Goal: Task Accomplishment & Management: Manage account settings

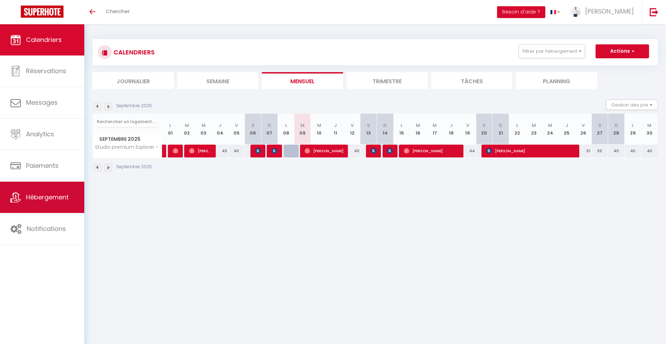
click at [70, 194] on link "Hébergement" at bounding box center [42, 197] width 84 height 31
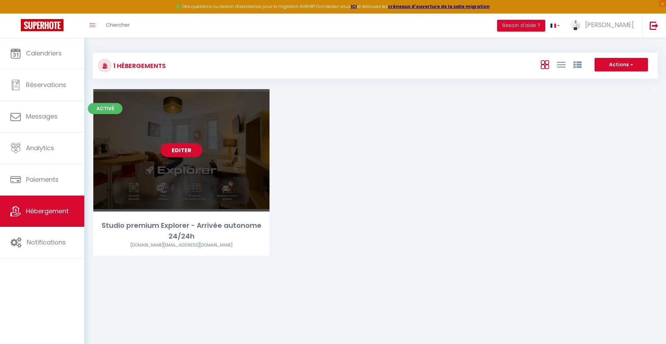
click at [182, 149] on link "Editer" at bounding box center [182, 150] width 42 height 14
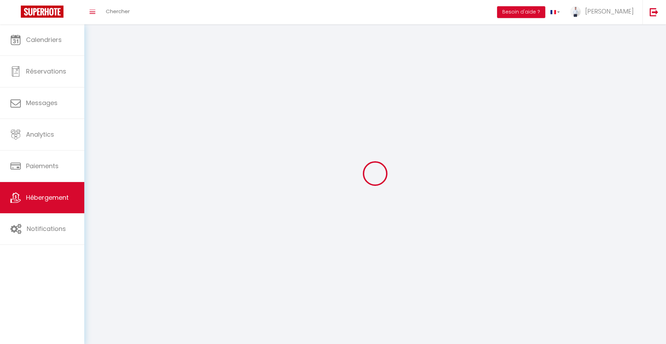
select select "1"
select select
select select "28"
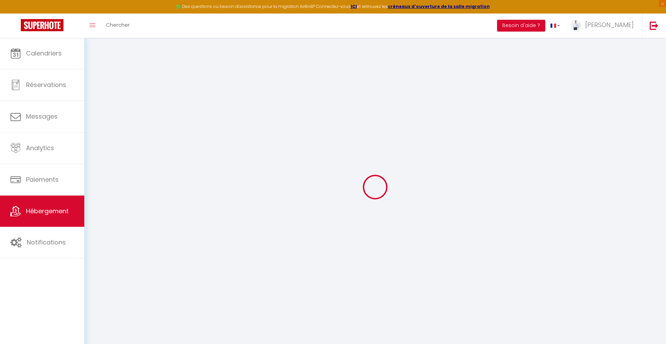
type input "Studio premium Explorer - Arrivée autonome 24/24h"
type input "[PERSON_NAME]"
select select "2"
select select "0"
type input "40"
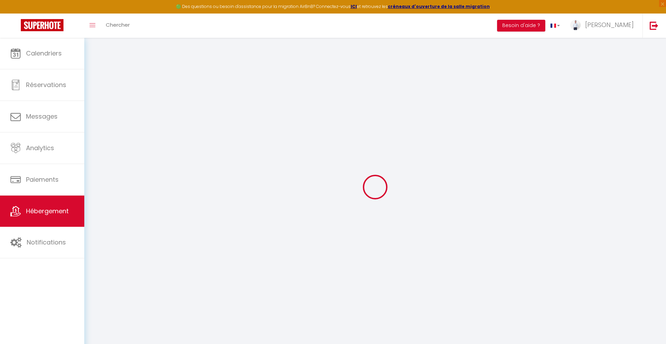
type input "20"
type input "2"
type input "300"
select select
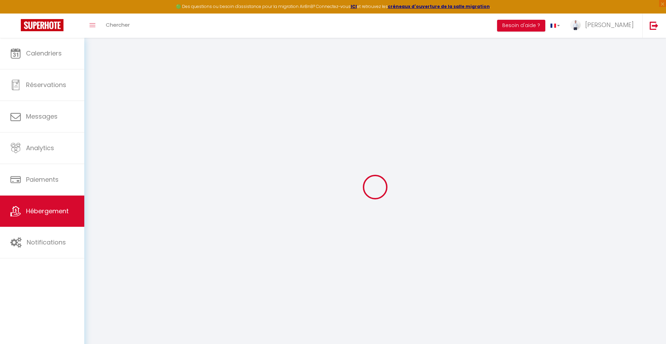
select select
type input "[STREET_ADDRESS][PERSON_NAME]"
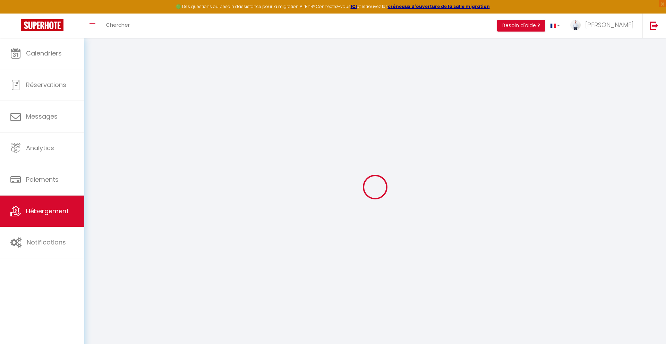
type input "10000"
type input "[GEOGRAPHIC_DATA]"
type input "[DOMAIN_NAME][EMAIL_ADDRESS][DOMAIN_NAME]"
select select "9421"
checkbox input "false"
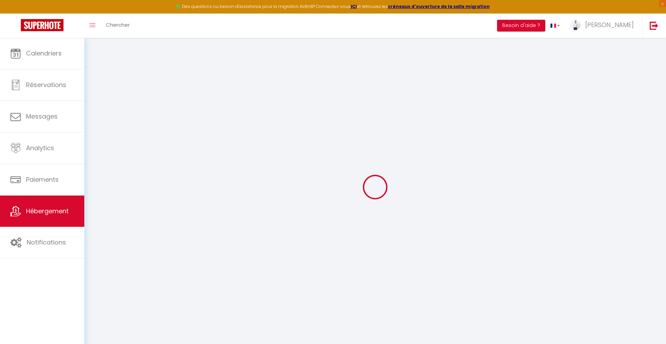
checkbox input "false"
checkbox input "true"
checkbox input "false"
radio input "true"
type input "0"
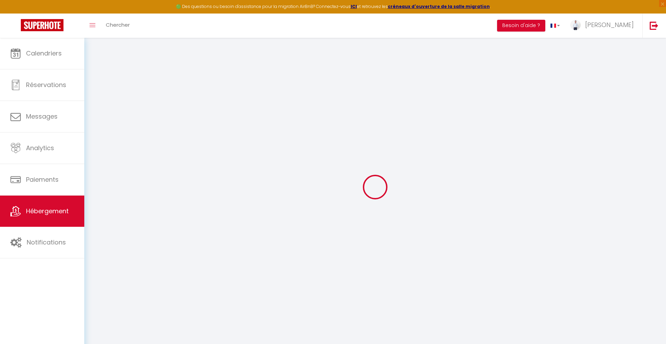
type input "0"
select select
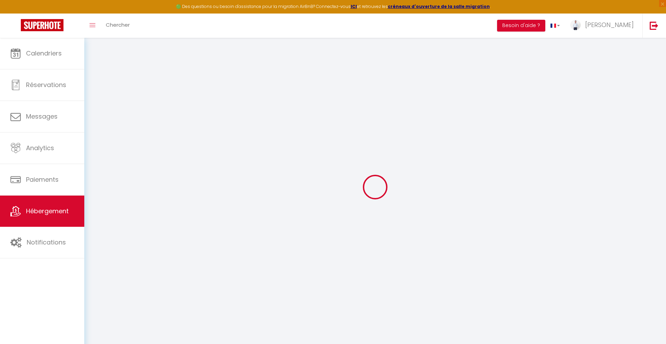
select select
checkbox input "false"
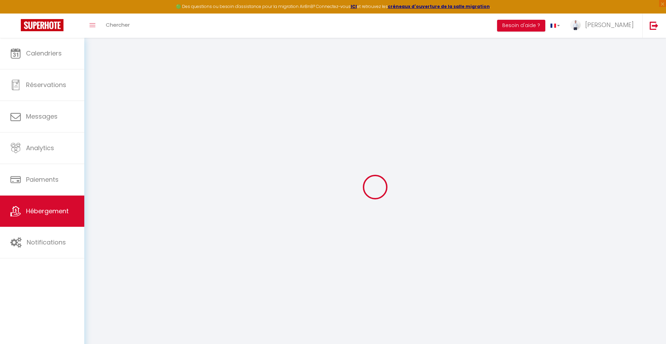
checkbox input "true"
checkbox input "false"
select select
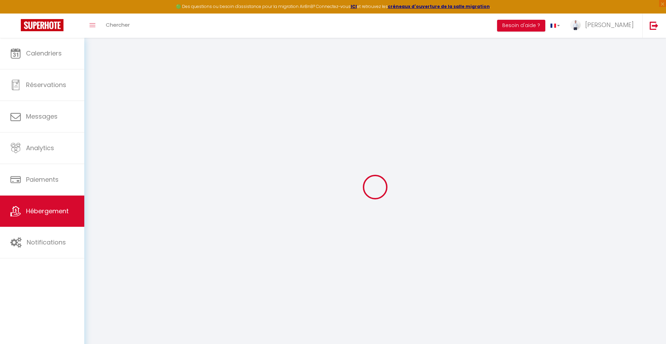
select select
checkbox input "false"
checkbox input "true"
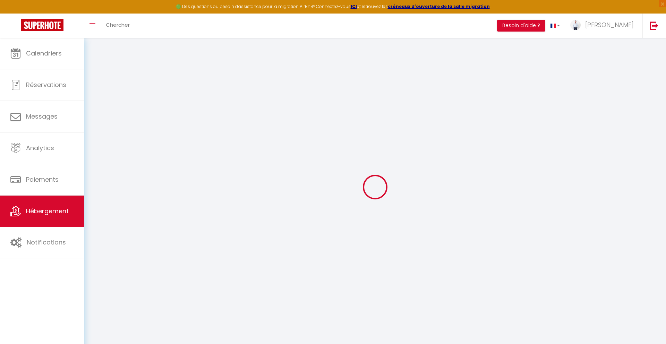
checkbox input "false"
select select
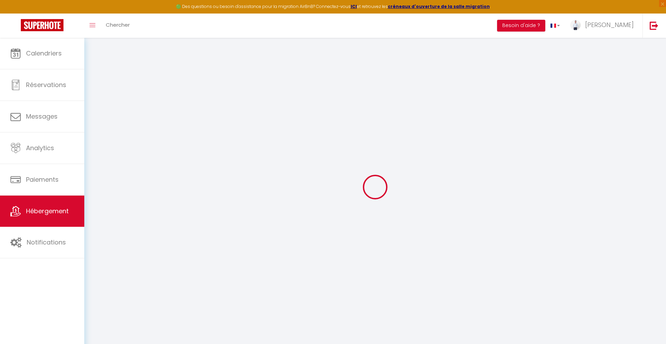
select select
checkbox input "false"
checkbox input "true"
checkbox input "false"
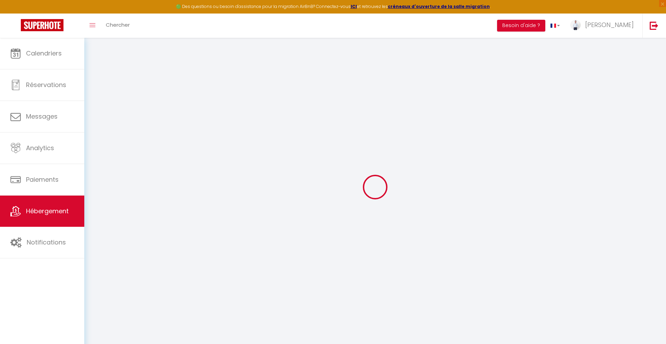
checkbox input "false"
checkbox input "true"
checkbox input "false"
select select "15:00"
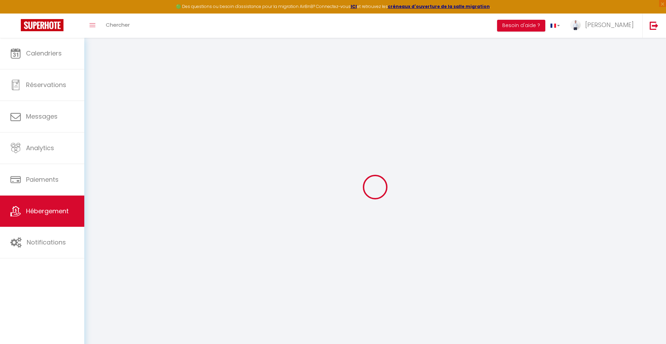
select select
select select "12:00"
select select "15"
select select "28188"
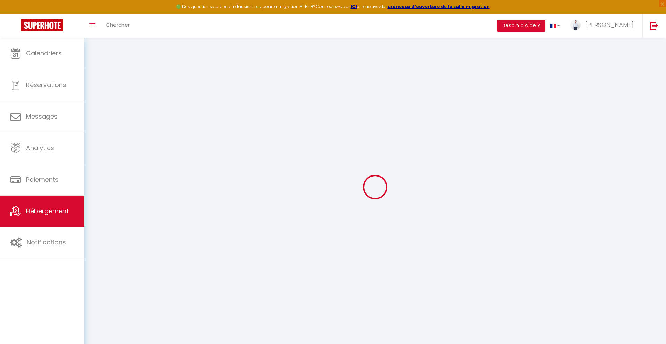
select select
checkbox input "false"
checkbox input "true"
checkbox input "false"
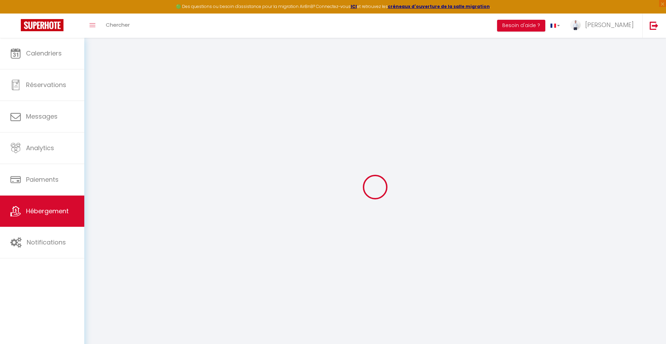
select select
checkbox input "false"
checkbox input "true"
checkbox input "false"
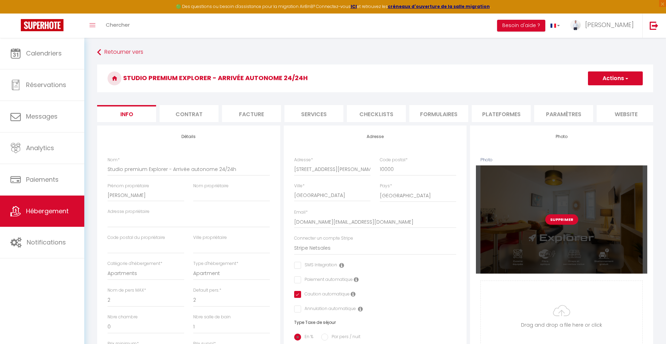
click at [560, 219] on button "Supprimer" at bounding box center [561, 219] width 33 height 10
select select
checkbox input "false"
checkbox input "true"
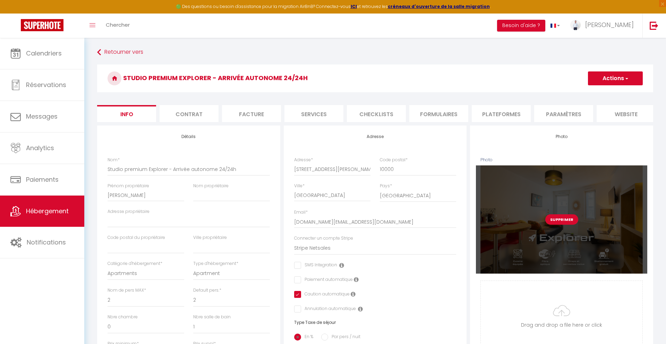
checkbox input "false"
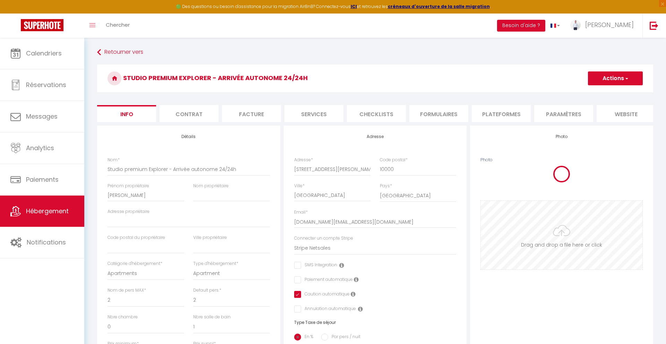
select select
checkbox input "false"
checkbox input "true"
checkbox input "false"
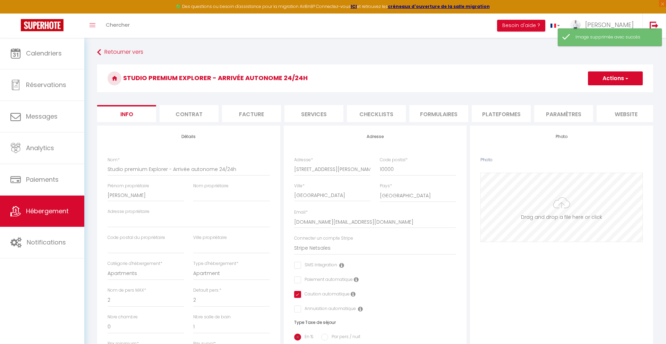
click at [555, 207] on input "Photo" at bounding box center [562, 207] width 162 height 69
type input "C:\fakepath\Couverture Explorer.png"
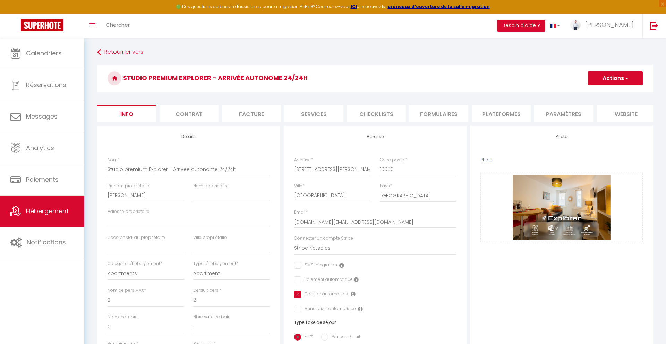
click at [623, 119] on li "website" at bounding box center [625, 113] width 59 height 17
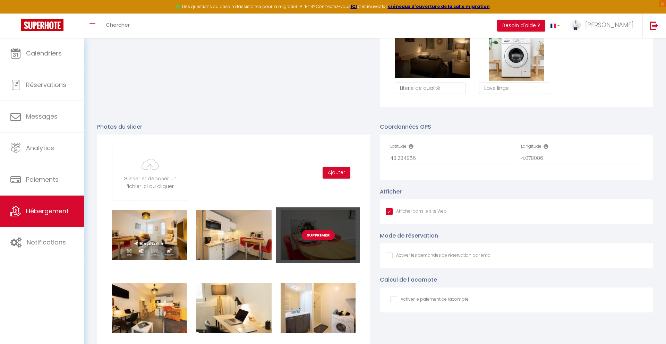
scroll to position [653, 0]
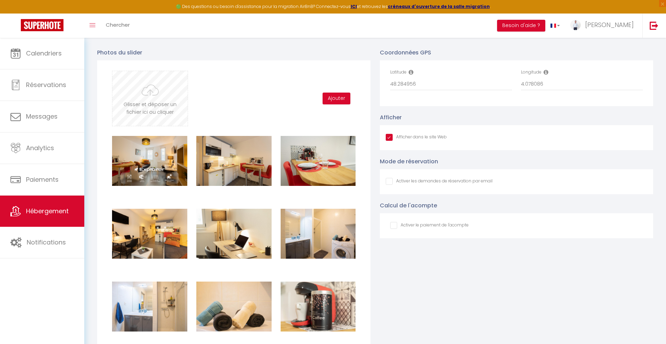
click at [144, 100] on input "file" at bounding box center [149, 98] width 75 height 55
type input "C:\fakepath\Couverture Explorer.png"
checkbox input "true"
checkbox input "false"
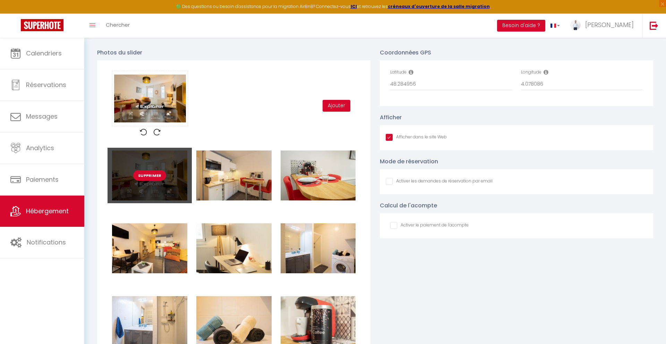
click at [158, 176] on button "Supprimer" at bounding box center [149, 175] width 33 height 10
checkbox input "true"
checkbox input "false"
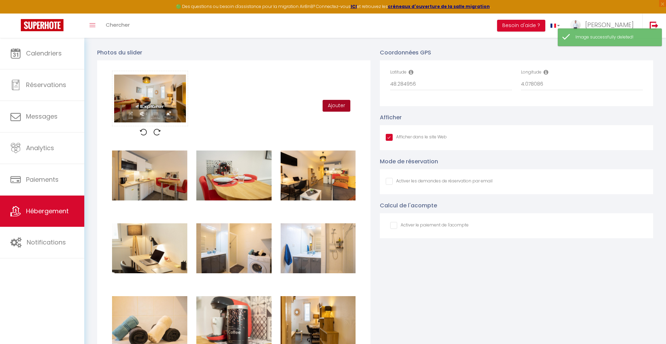
click at [339, 103] on button "Ajouter" at bounding box center [336, 106] width 28 height 12
checkbox input "true"
checkbox input "false"
checkbox input "true"
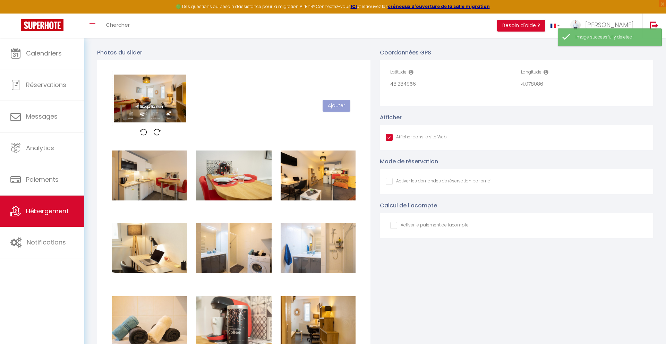
checkbox input "false"
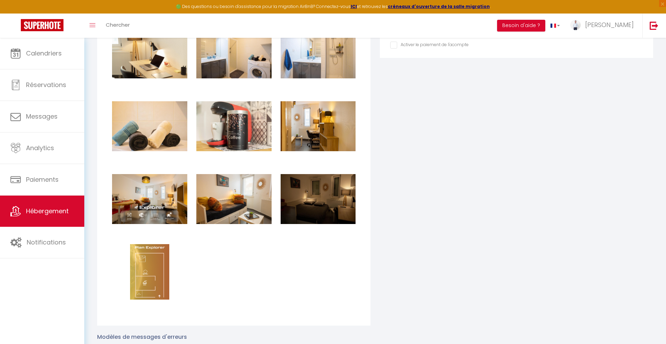
scroll to position [602, 0]
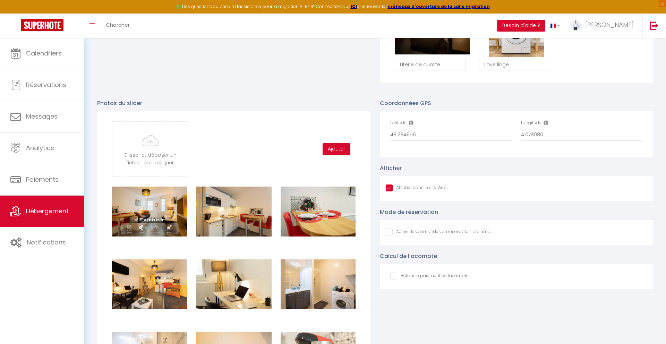
checkbox input "true"
checkbox input "false"
click at [239, 135] on div "Glisser et déposer un fichier ici ou cliquer Ooops, something wrong happened. R…" at bounding box center [233, 148] width 252 height 55
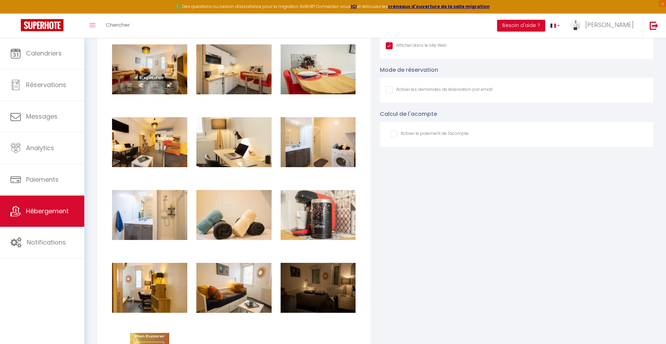
click at [431, 207] on div "Coordonnées GPS Latitude 48.284956 Longitude 4.078086 Afficher Afficher dans le…" at bounding box center [516, 255] width 283 height 611
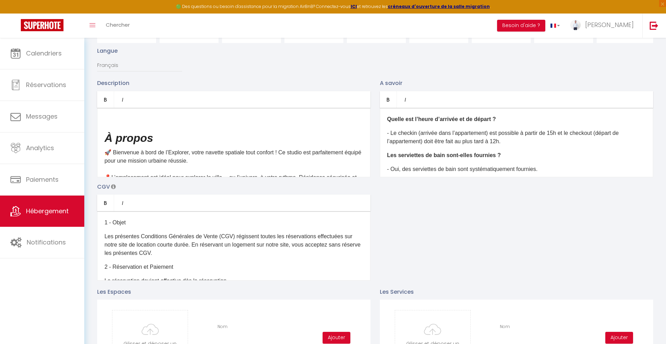
scroll to position [0, 0]
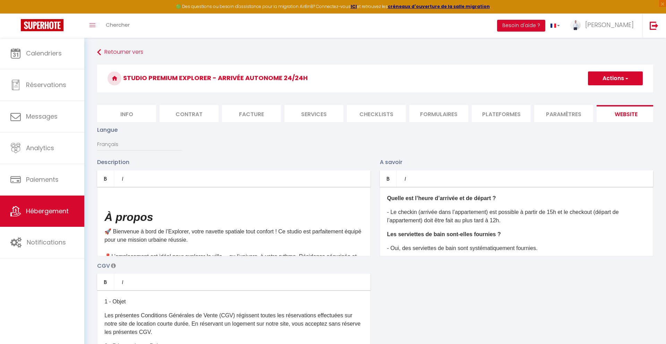
click at [625, 77] on span "button" at bounding box center [626, 78] width 5 height 7
click at [612, 94] on input "Enregistrer" at bounding box center [607, 93] width 26 height 7
checkbox input "true"
checkbox input "false"
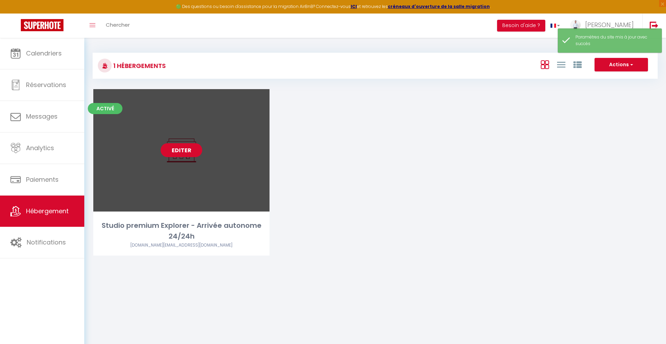
click at [181, 150] on link "Editer" at bounding box center [182, 150] width 42 height 14
select select "3"
select select "2"
select select "1"
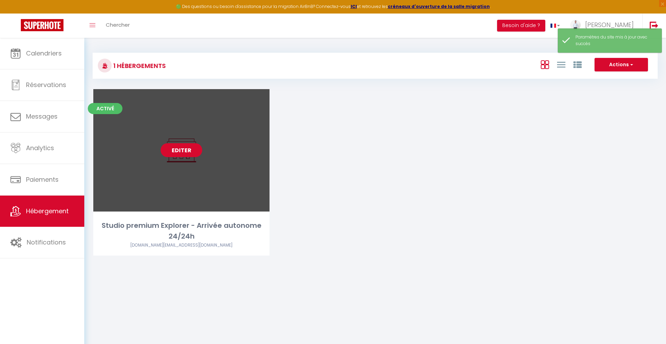
select select
select select "28"
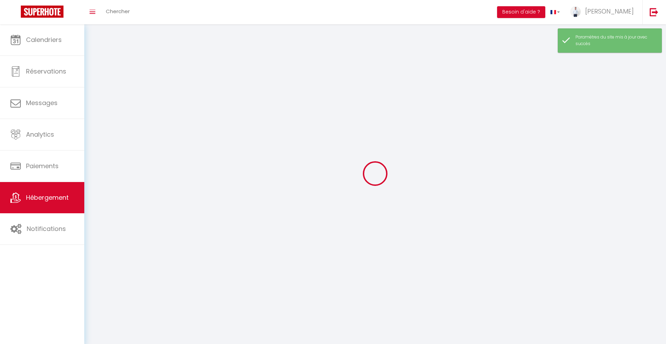
select select
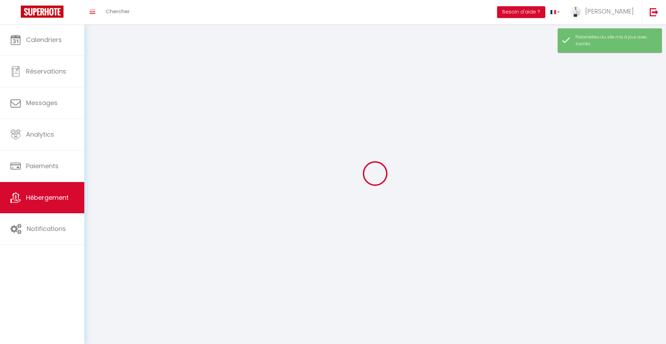
select select
checkbox input "false"
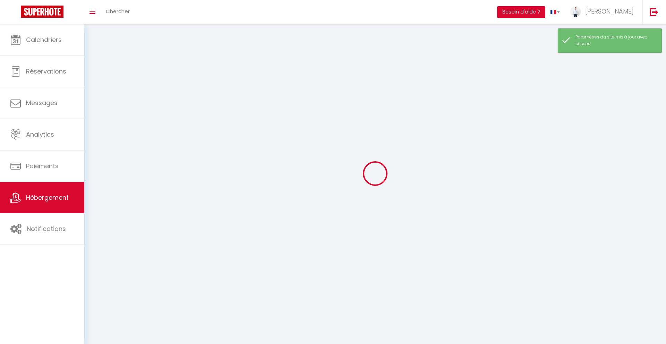
select select
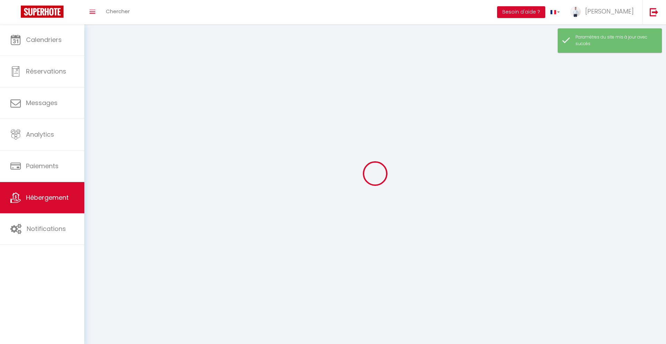
select select
checkbox input "false"
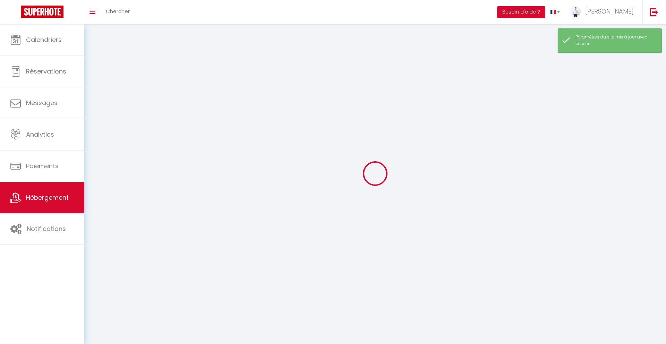
checkbox input "false"
select select
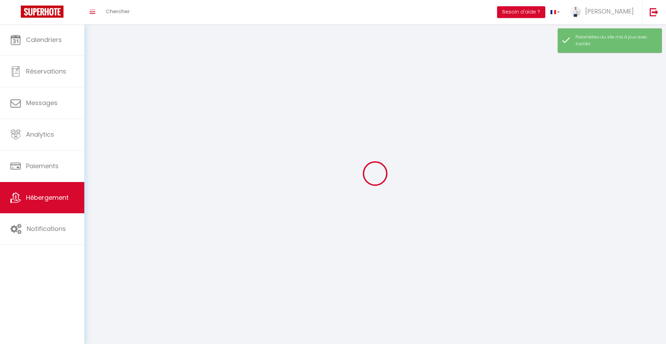
select select
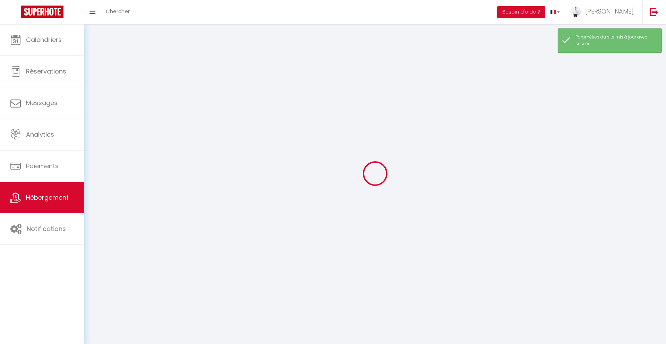
checkbox input "false"
select select
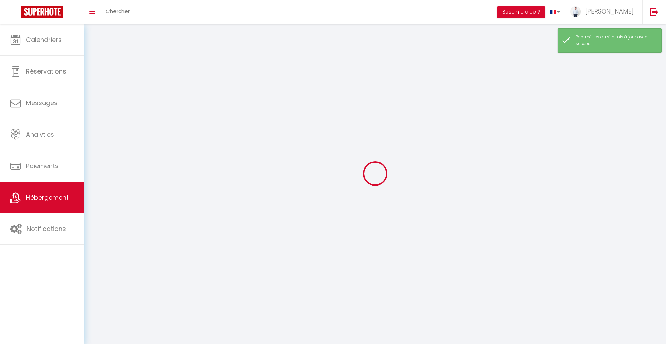
select select
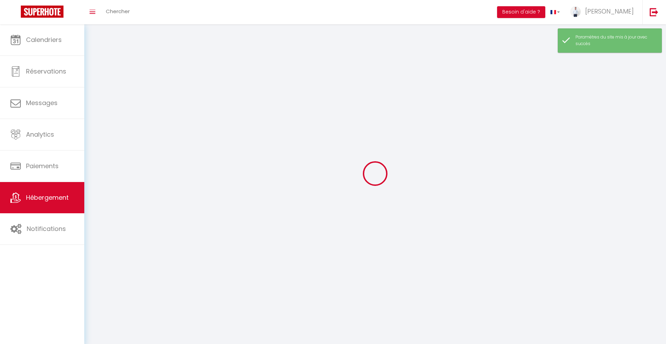
select select
checkbox input "false"
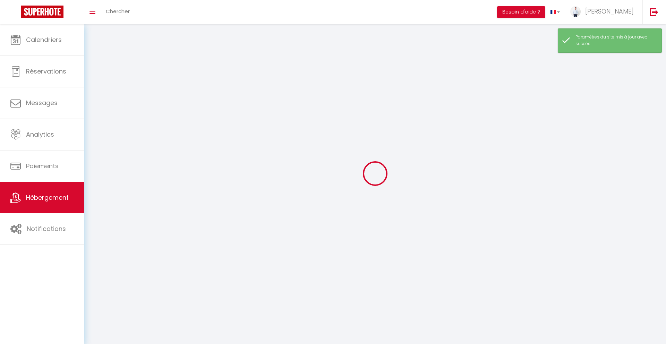
checkbox input "false"
select select
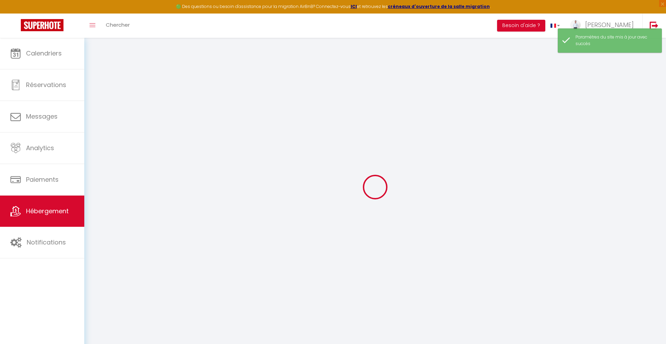
select select
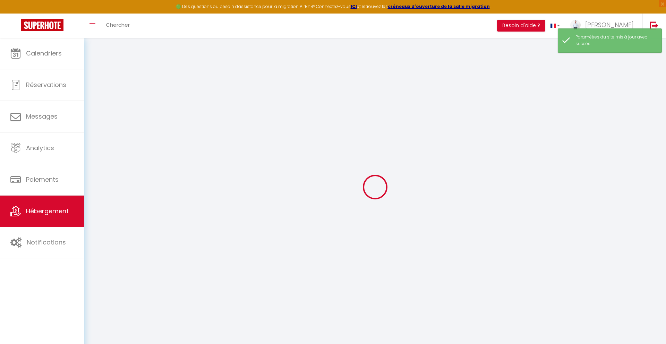
select select
checkbox input "false"
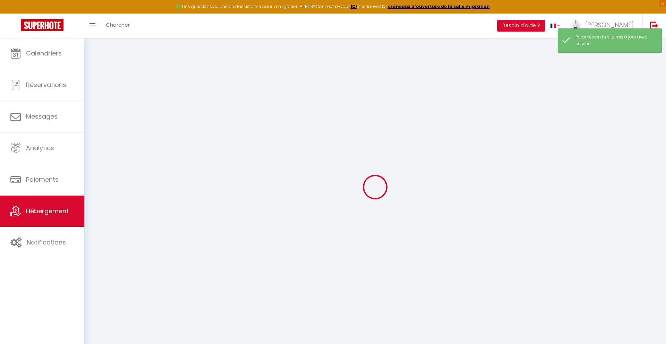
select select
type input "Studio premium Explorer - Arrivée autonome 24/24h"
type input "[PERSON_NAME]"
select select "2"
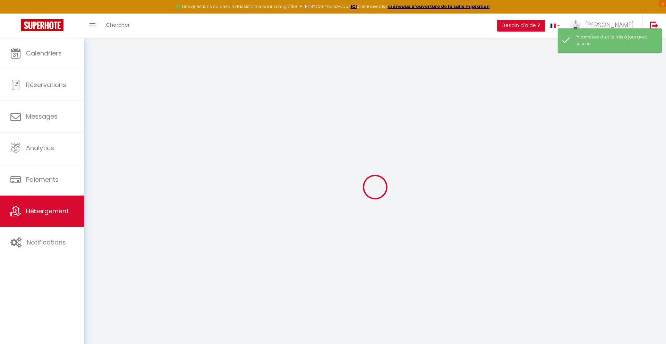
select select "0"
type input "40"
type input "20"
type input "2"
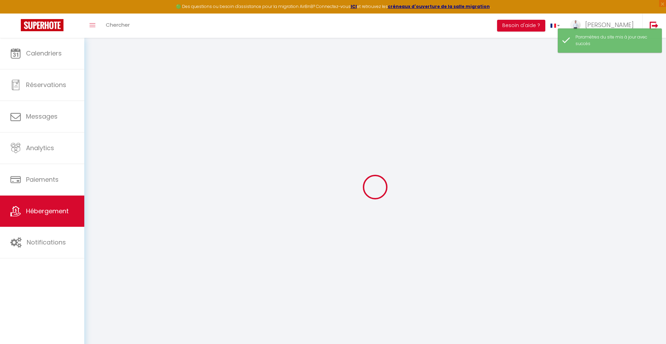
type input "300"
select select
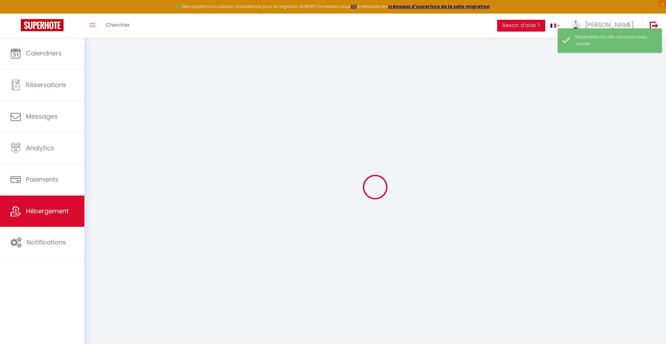
select select
type input "[STREET_ADDRESS][PERSON_NAME]"
type input "10000"
type input "[GEOGRAPHIC_DATA]"
type input "[DOMAIN_NAME][EMAIL_ADDRESS][DOMAIN_NAME]"
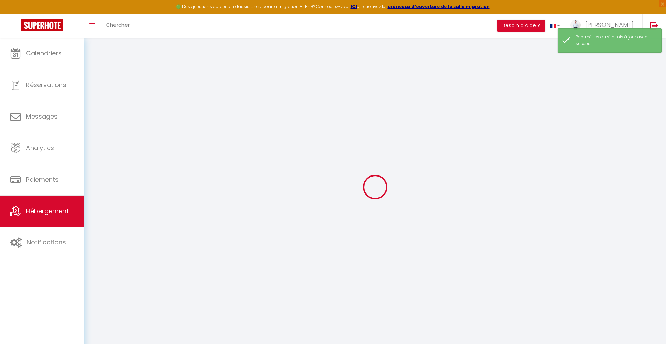
select select "9421"
checkbox input "false"
checkbox input "true"
checkbox input "false"
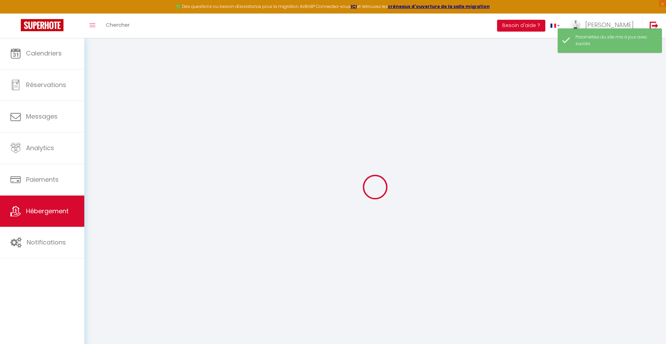
radio input "true"
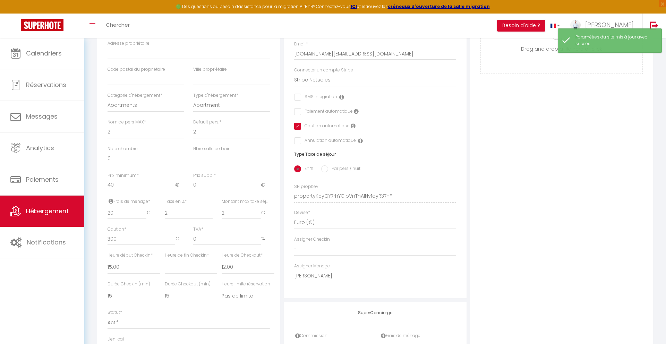
scroll to position [18, 0]
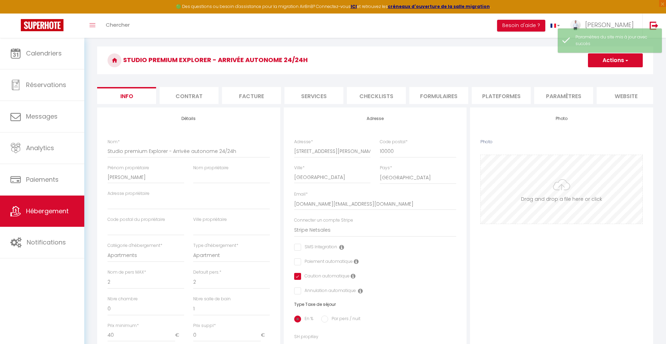
click at [568, 183] on input "Photo" at bounding box center [562, 189] width 162 height 69
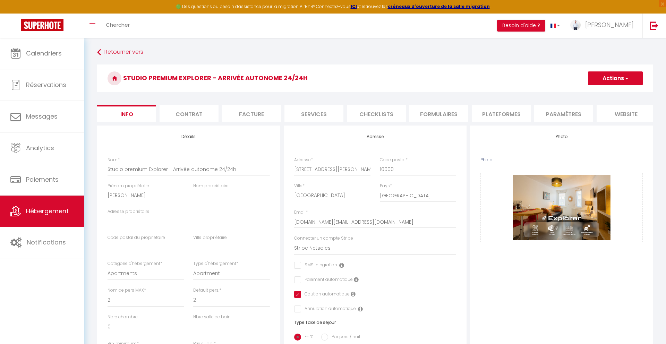
select select "2"
select select "1"
select select "15:00"
select select
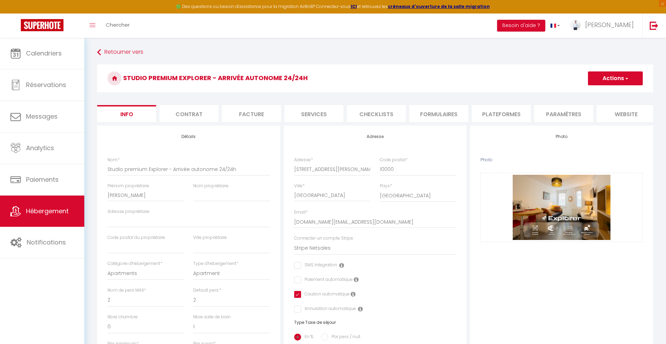
select select "12:00"
select select "28"
select select "28188"
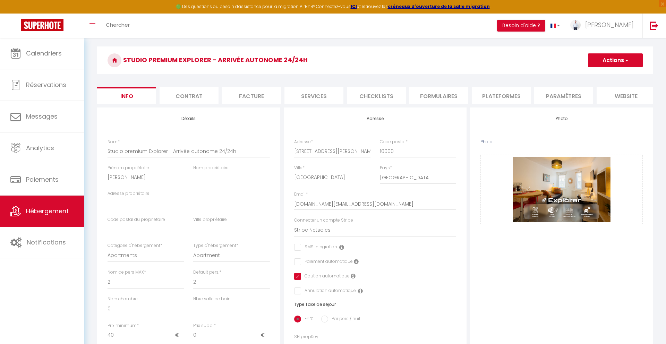
click at [604, 54] on button "Actions" at bounding box center [615, 60] width 55 height 14
drag, startPoint x: 596, startPoint y: 73, endPoint x: 543, endPoint y: 74, distance: 53.1
click at [596, 73] on input "Enregistrer" at bounding box center [588, 75] width 26 height 7
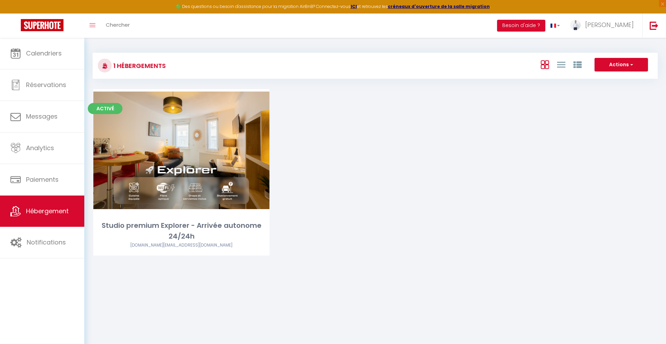
click at [395, 154] on div "Activé Editer Studio premium Explorer - Arrivée autonome 24/24h [DOMAIN_NAME][E…" at bounding box center [375, 181] width 581 height 184
